Goal: Find specific page/section

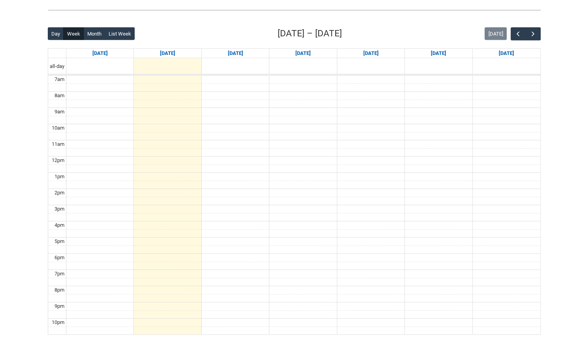
scroll to position [197, 0]
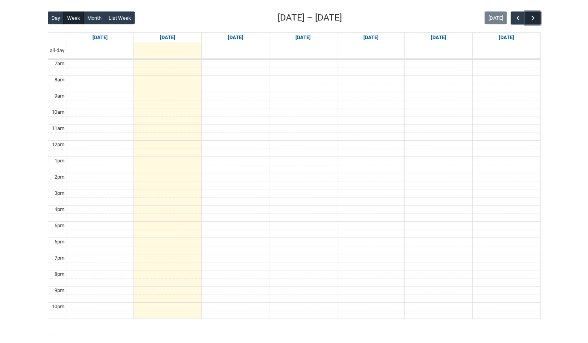
click at [537, 18] on button "button" at bounding box center [532, 17] width 15 height 13
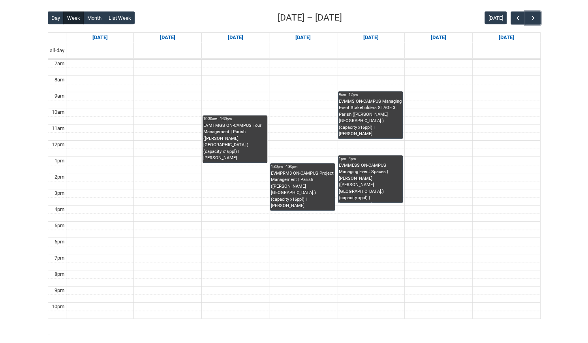
click at [246, 130] on div "EVMTMGS ON-CAMPUS Tour Management | Parish ([PERSON_NAME][GEOGRAPHIC_DATA].) (c…" at bounding box center [234, 141] width 63 height 39
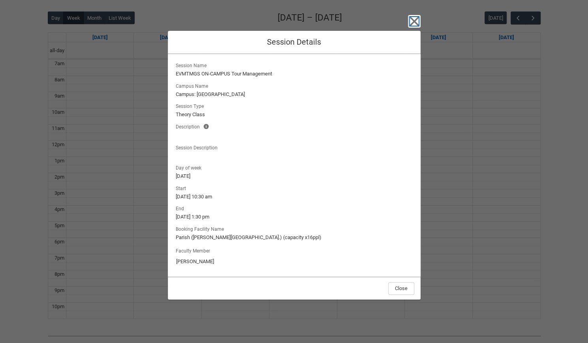
click at [417, 19] on icon "button" at bounding box center [414, 21] width 13 height 13
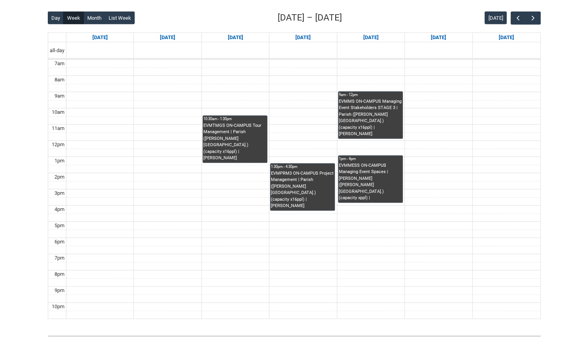
click at [310, 184] on div "EVMPRM3 ON-CAMPUS Project Management | Parish ([PERSON_NAME][GEOGRAPHIC_DATA].)…" at bounding box center [302, 189] width 63 height 39
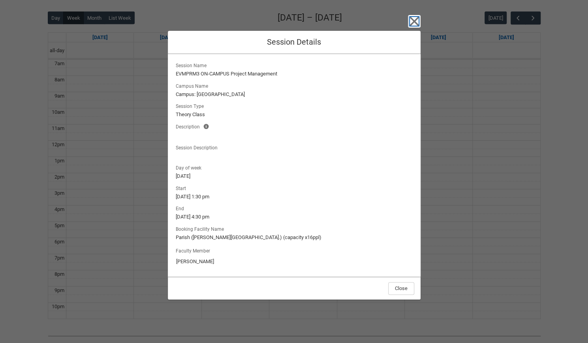
click at [411, 23] on icon "button" at bounding box center [414, 21] width 13 height 13
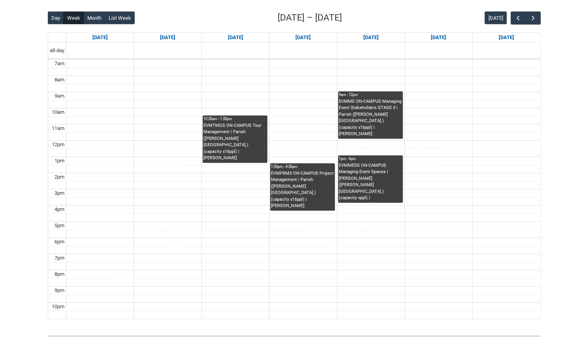
click at [360, 114] on div "EVMMS ON-CAMPUS Managing Event Stakeholders STAGE 3 | Parish ([PERSON_NAME][GEO…" at bounding box center [370, 117] width 63 height 39
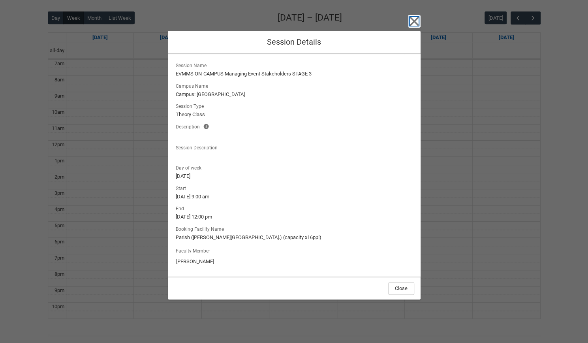
click at [416, 18] on icon "button" at bounding box center [414, 21] width 13 height 13
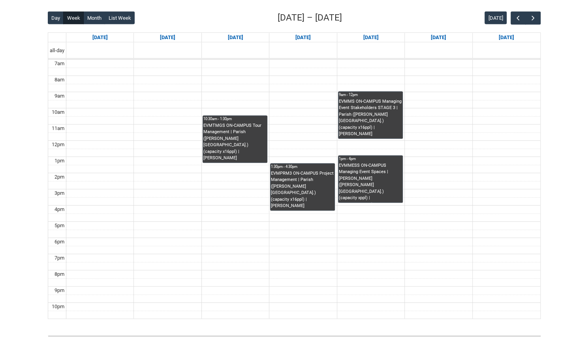
click at [387, 171] on div "EVMMESS ON-CAMPUS Managing Event Spaces | [PERSON_NAME] ([PERSON_NAME][GEOGRAPH…" at bounding box center [370, 182] width 63 height 40
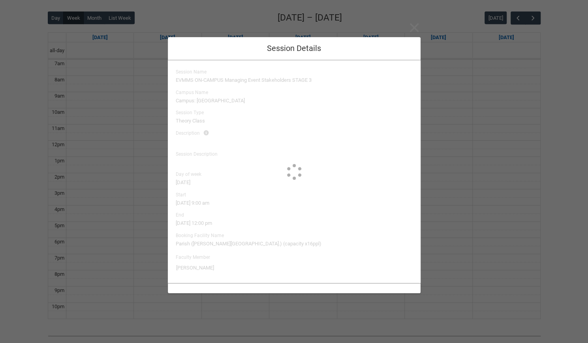
type input "[PERSON_NAME]"
